Goal: Task Accomplishment & Management: Manage account settings

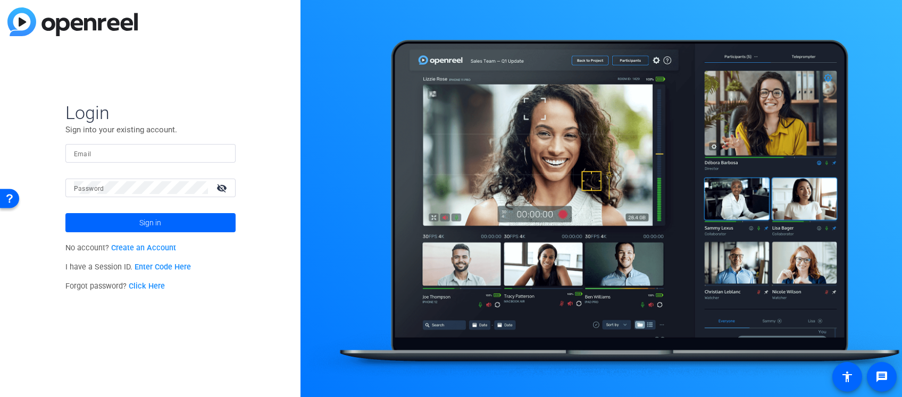
click at [190, 150] on input "Email" at bounding box center [150, 153] width 153 height 13
type input "[PERSON_NAME][EMAIL_ADDRESS][PERSON_NAME][DOMAIN_NAME]"
click at [159, 196] on div at bounding box center [141, 188] width 134 height 19
click at [221, 187] on mat-icon "visibility_off" at bounding box center [223, 187] width 26 height 15
click at [65, 213] on button "Sign in" at bounding box center [150, 222] width 170 height 19
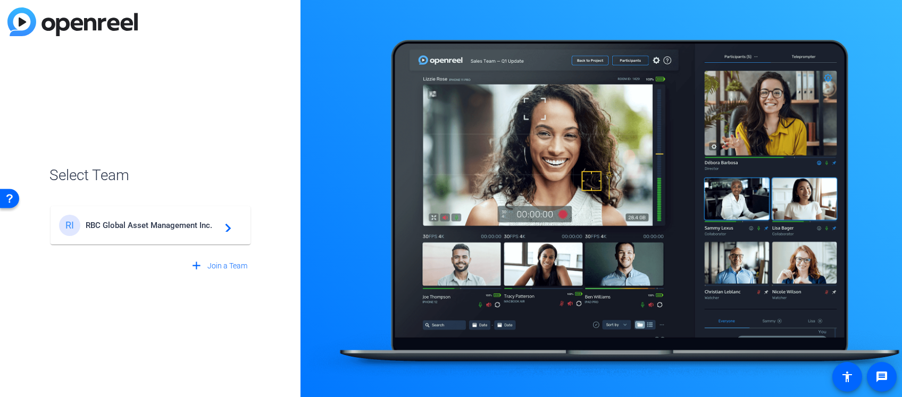
click at [158, 221] on span "RBC Global Asset Management Inc." at bounding box center [152, 226] width 133 height 10
